Goal: Information Seeking & Learning: Learn about a topic

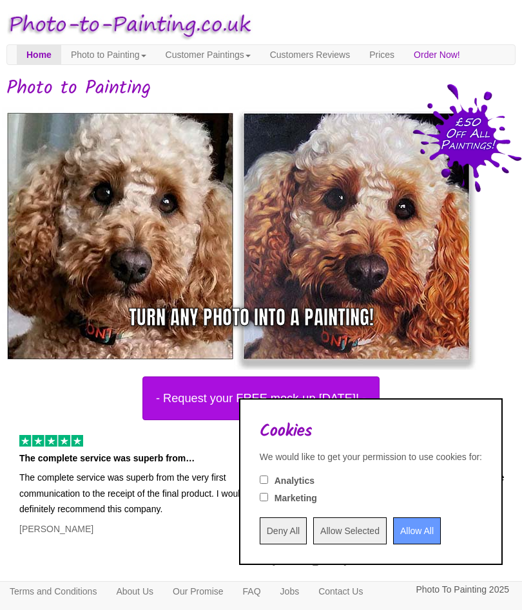
click at [401, 540] on input "Allow All" at bounding box center [417, 531] width 48 height 27
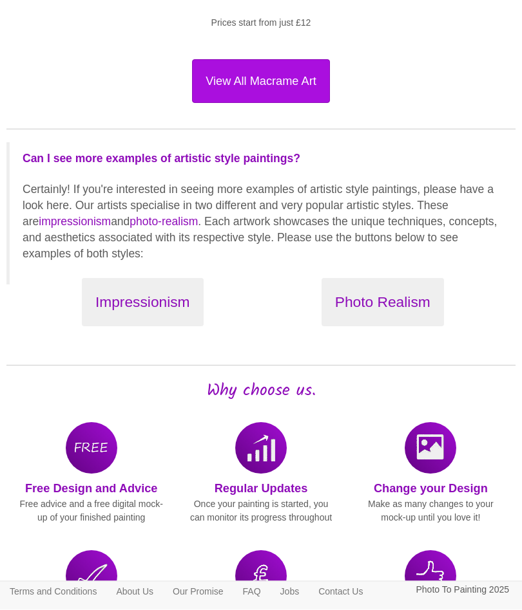
scroll to position [1692, 0]
click at [175, 319] on button "Impressionism" at bounding box center [143, 302] width 122 height 48
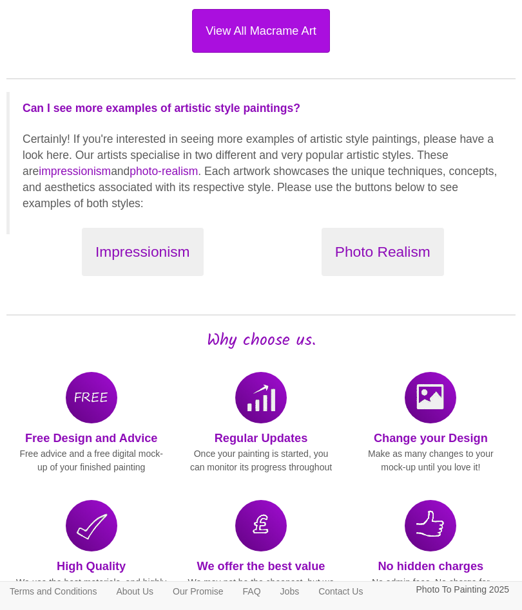
click at [409, 259] on button "Photo Realism" at bounding box center [382, 252] width 122 height 48
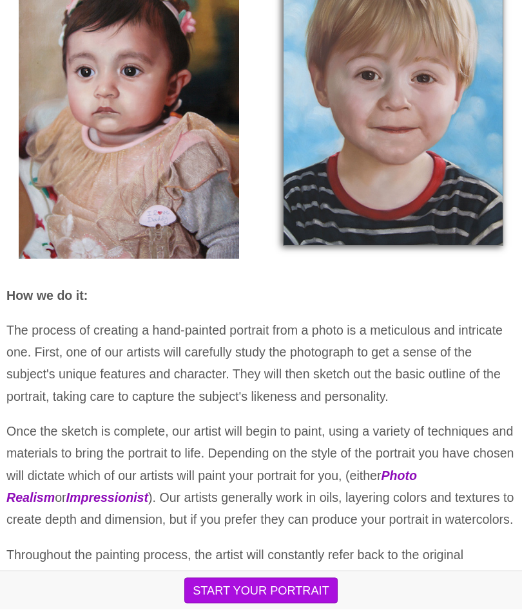
scroll to position [304, 0]
